Goal: Navigation & Orientation: Find specific page/section

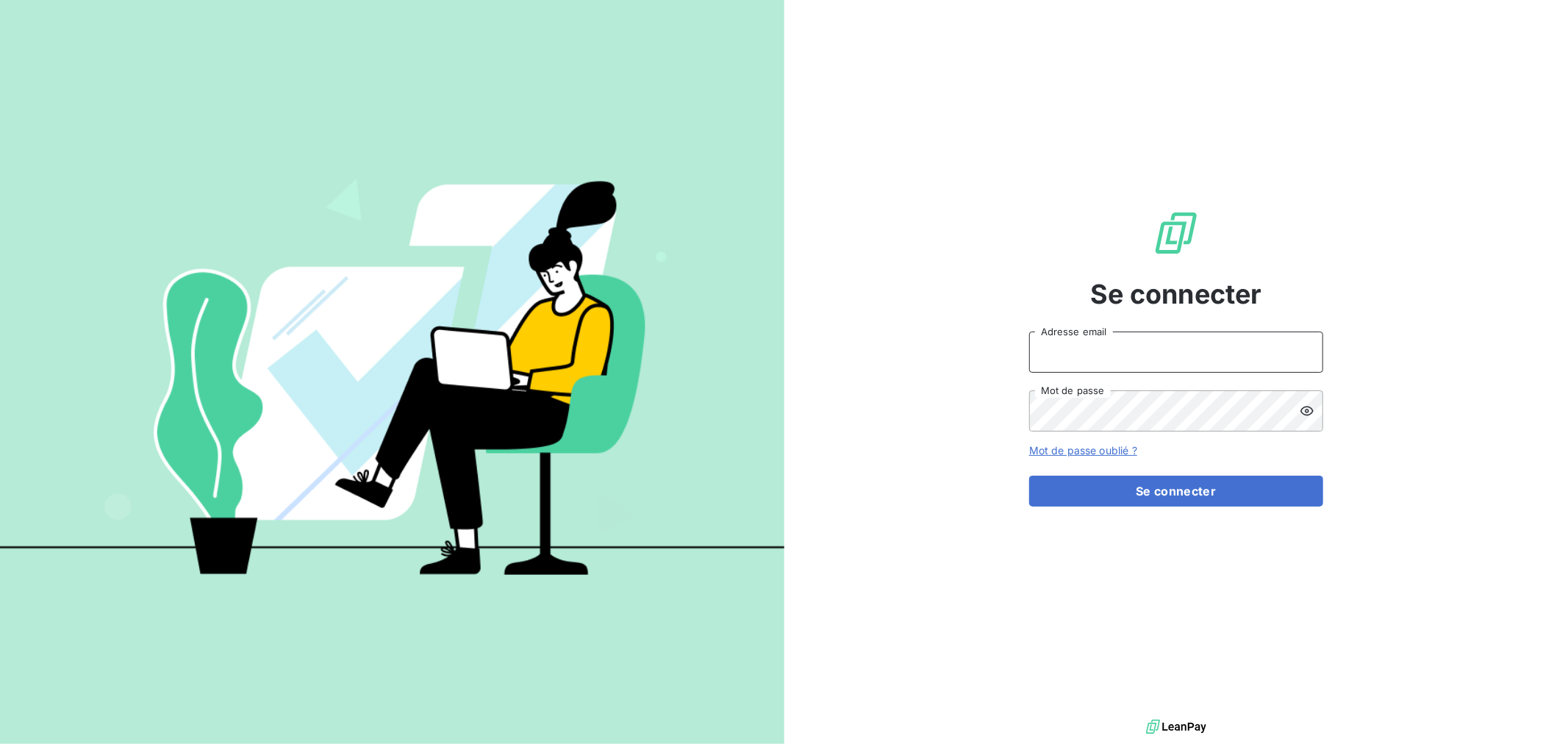
click at [1137, 344] on input "Adresse email" at bounding box center [1176, 352] width 294 height 41
type input "[EMAIL_ADDRESS][DOMAIN_NAME]"
click at [1029, 476] on button "Se connecter" at bounding box center [1176, 491] width 294 height 30
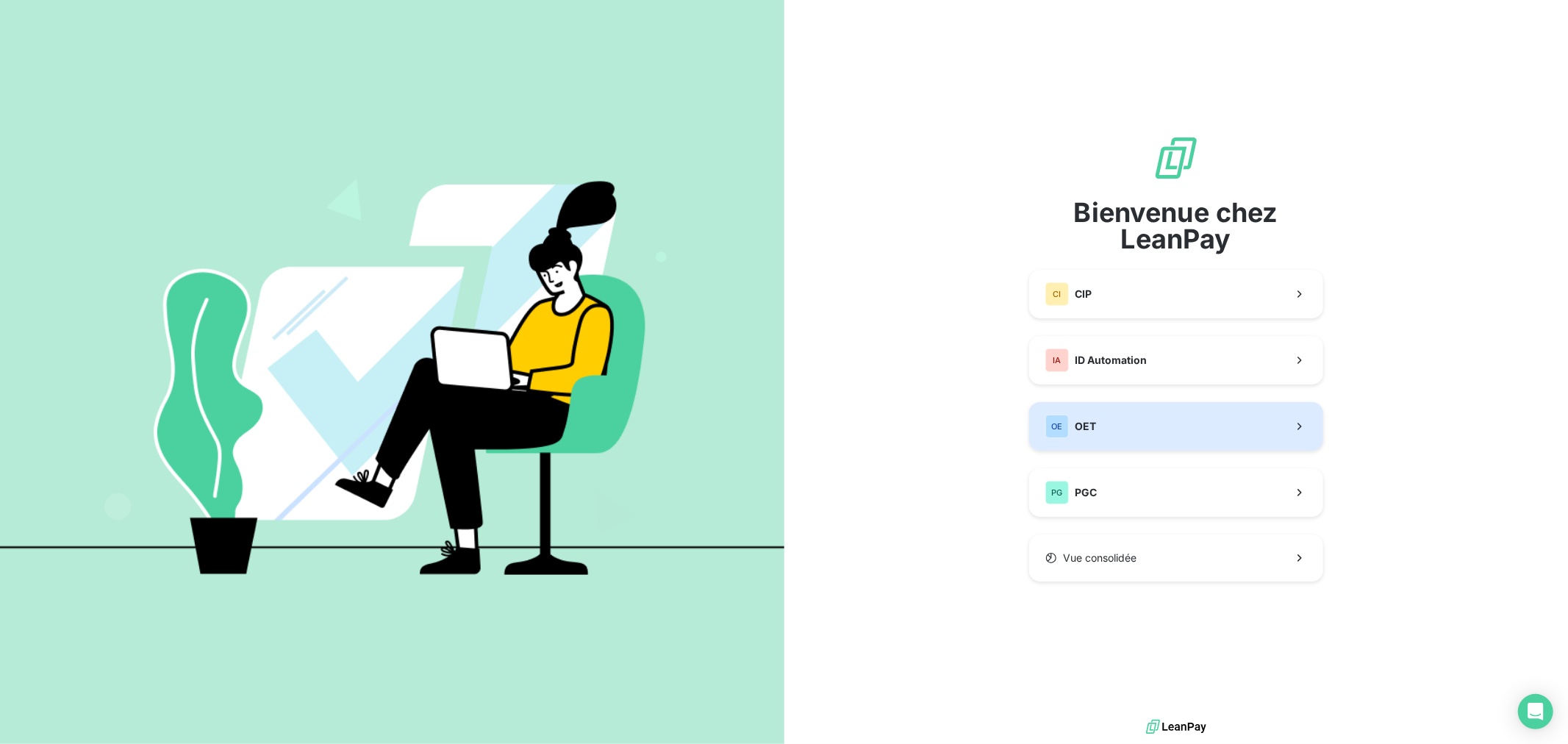
click at [1122, 443] on button "OE OET" at bounding box center [1176, 426] width 294 height 48
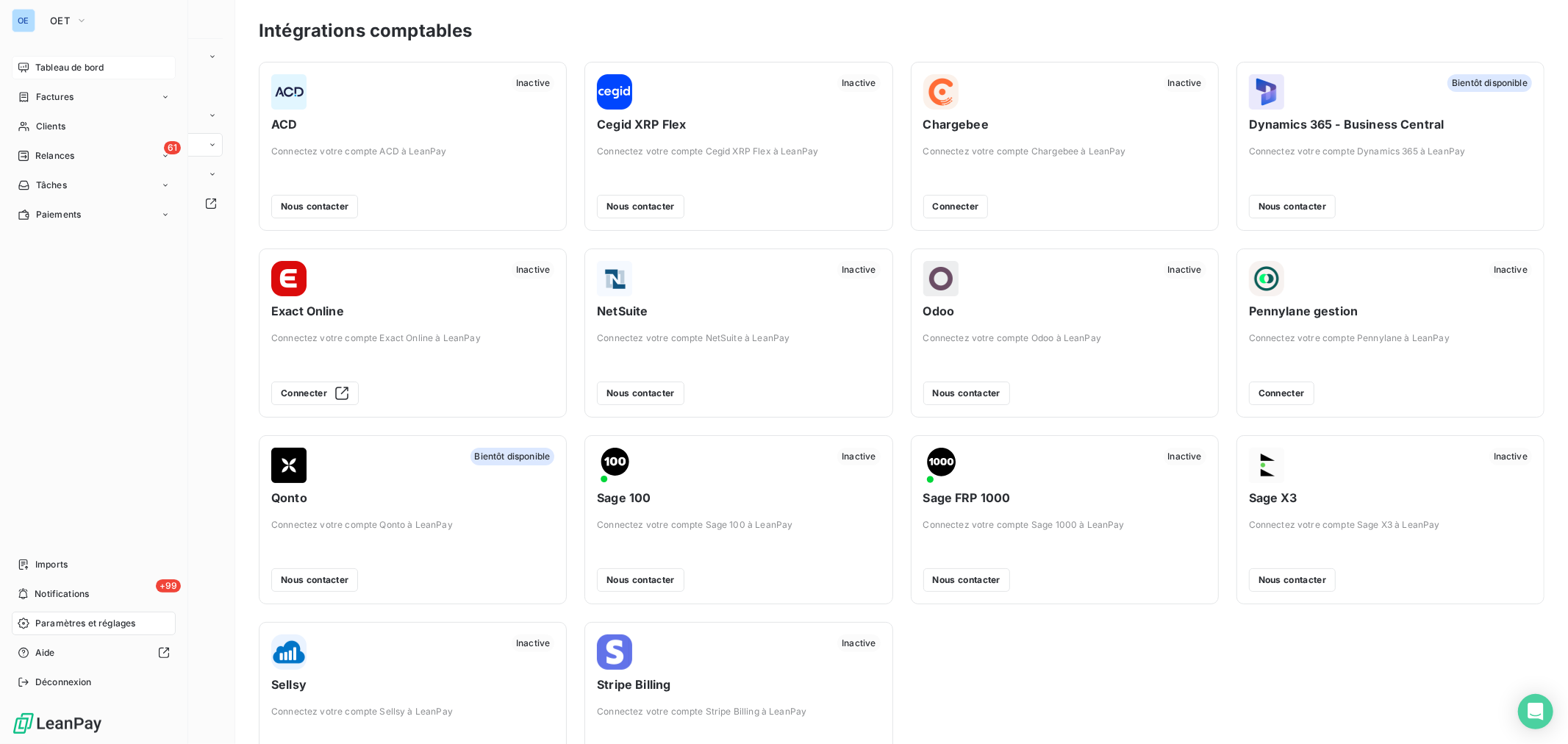
click at [44, 69] on span "Tableau de bord" at bounding box center [69, 67] width 68 height 13
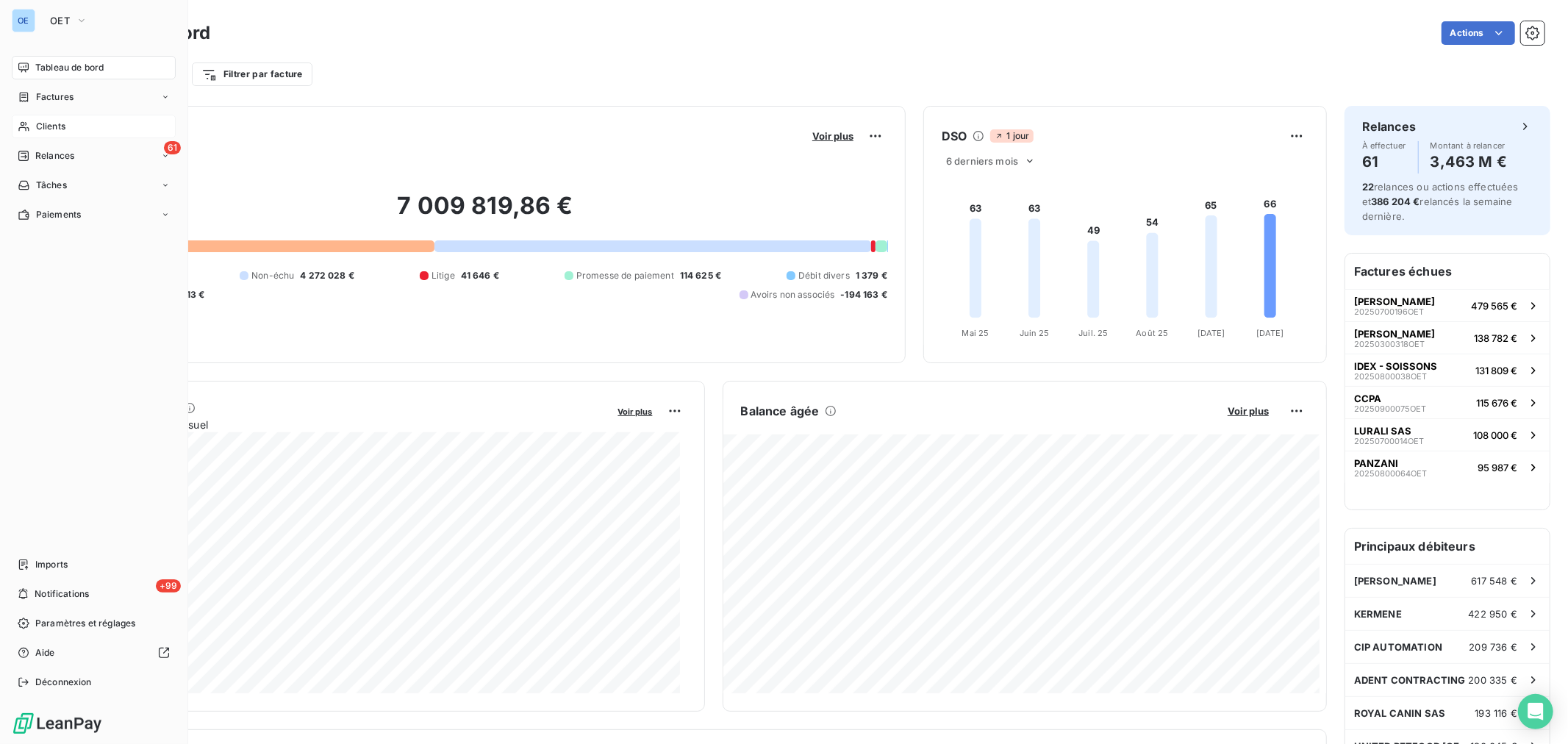
click at [51, 128] on span "Clients" at bounding box center [51, 126] width 30 height 13
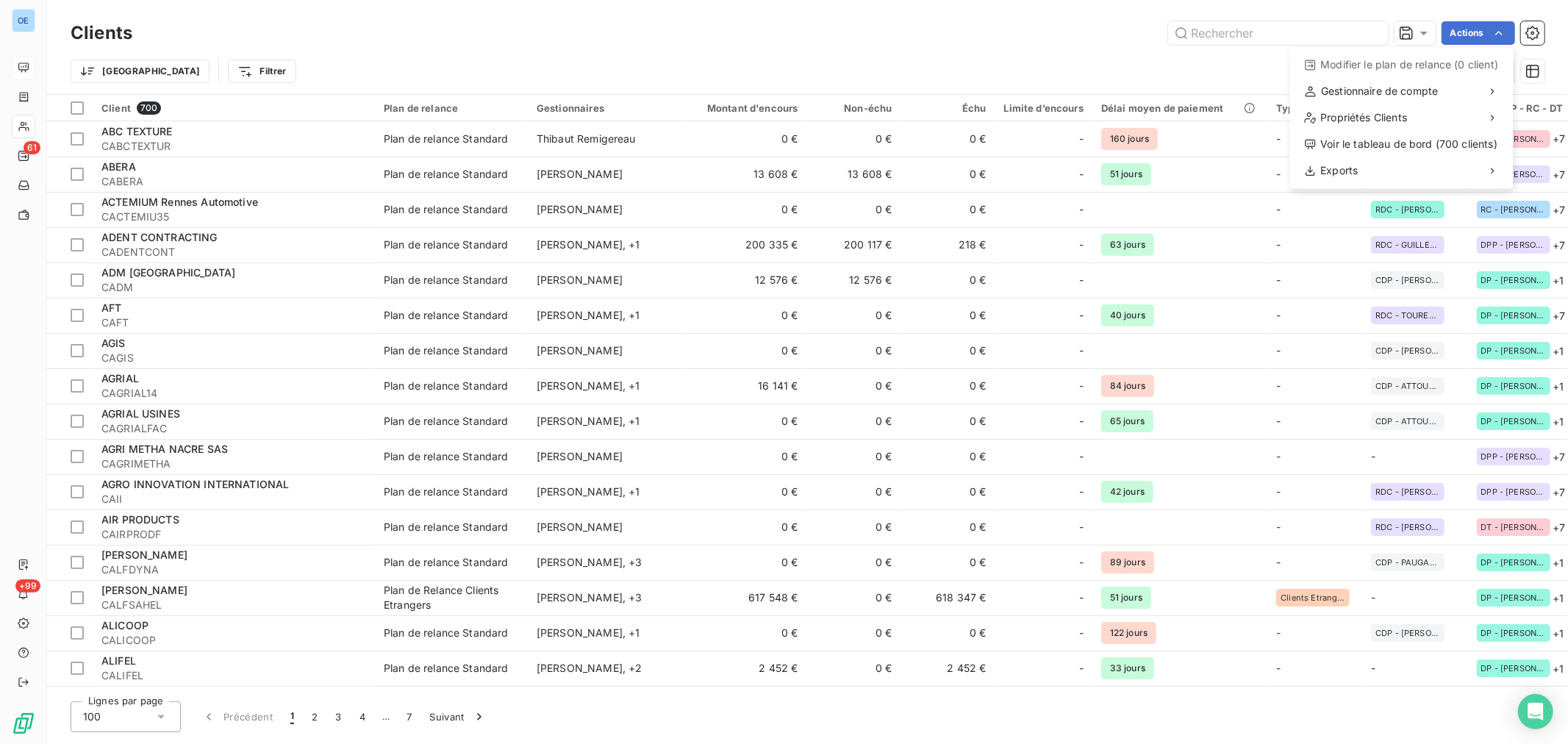
click at [847, 51] on html "OE 61 +99 Clients Actions Modifier le plan de relance (0 client) Gestionnaire d…" at bounding box center [784, 372] width 1568 height 744
